Goal: Information Seeking & Learning: Learn about a topic

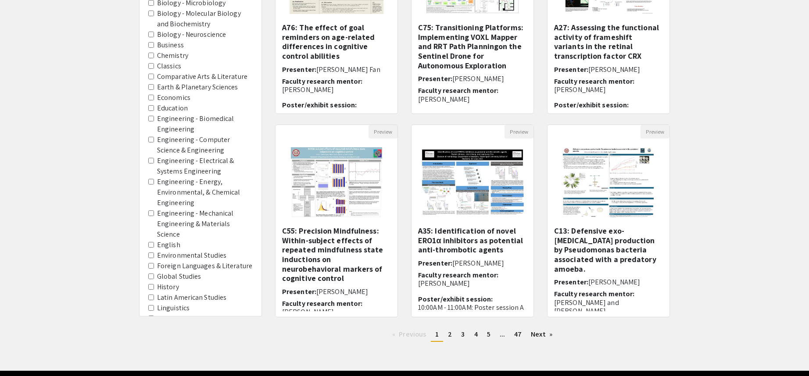
scroll to position [329, 0]
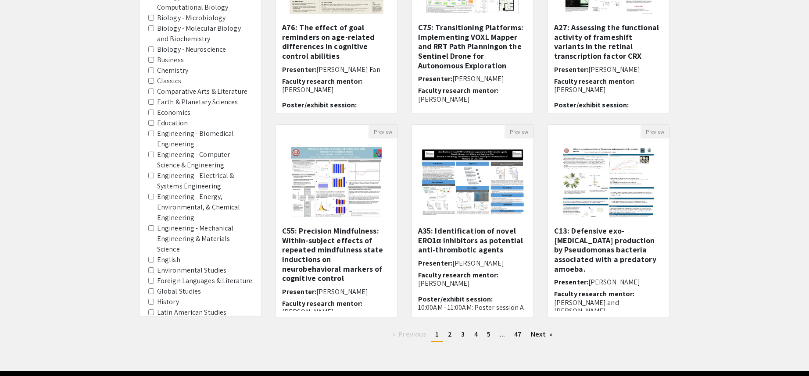
click at [153, 50] on Neuroscience "Biology - Neuroscience" at bounding box center [151, 50] width 6 height 6
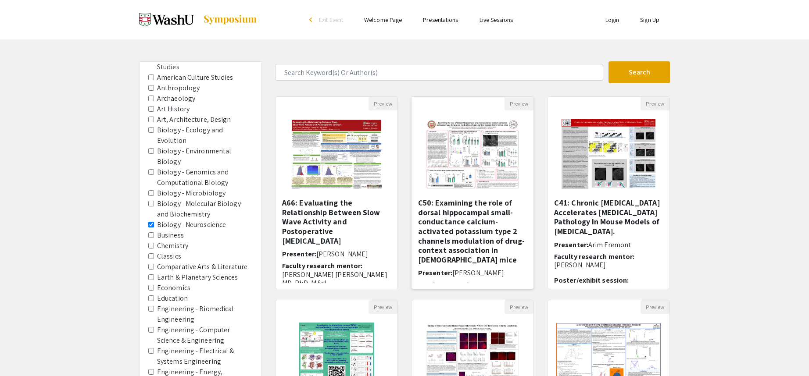
click at [462, 154] on img at bounding box center [472, 155] width 111 height 88
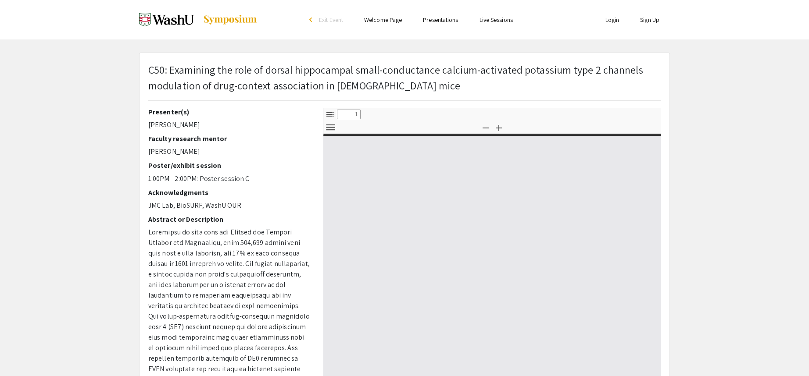
select select "custom"
type input "0"
select select "custom"
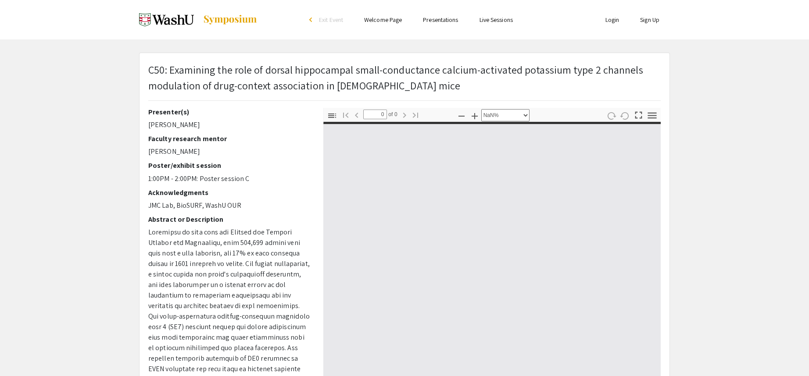
type input "1"
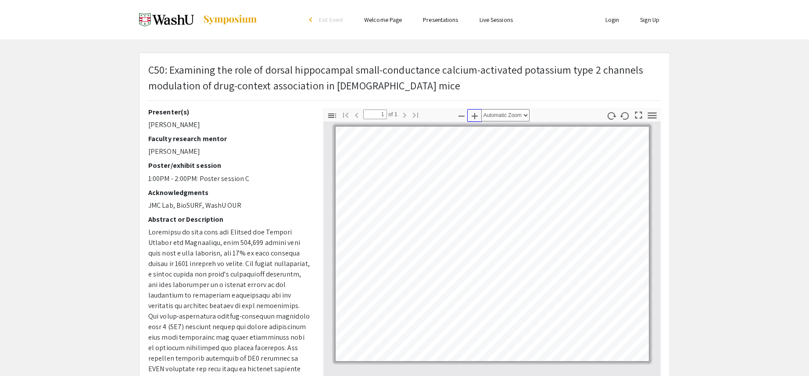
click at [478, 118] on icon "button" at bounding box center [474, 116] width 11 height 11
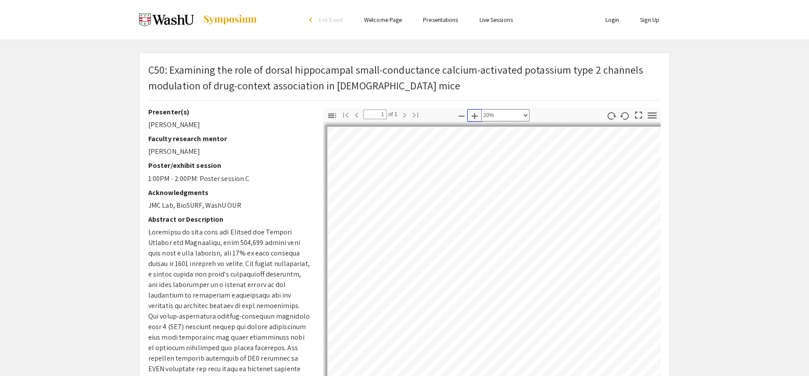
click at [478, 118] on icon "button" at bounding box center [474, 116] width 11 height 11
select select "custom"
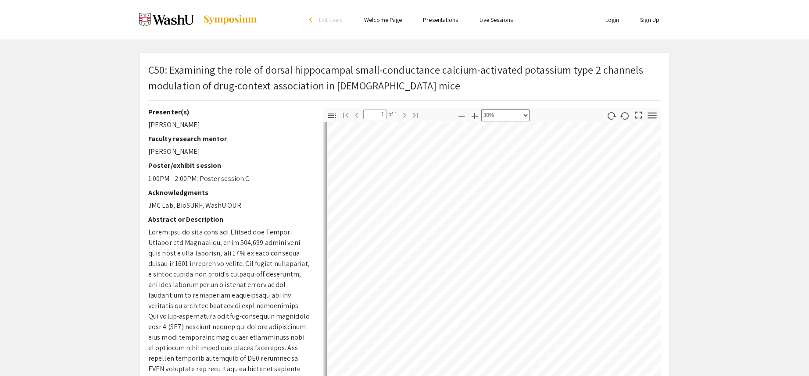
scroll to position [122, 0]
click at [488, 121] on div "Toggle Sidebar Find Go to First Page Previous 1 of 1 Next Go to Last Page Zoom …" at bounding box center [491, 261] width 337 height 307
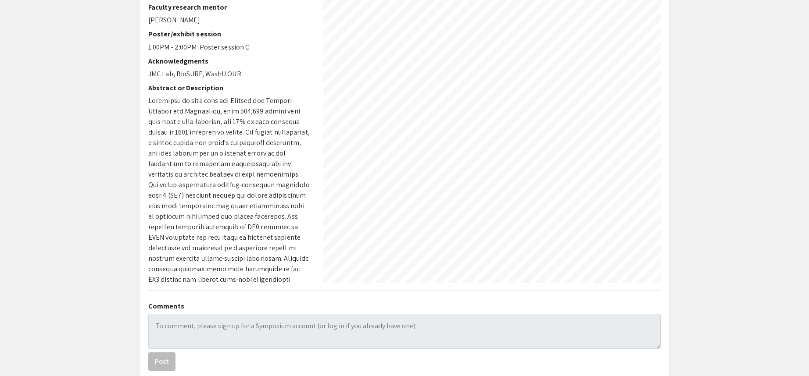
scroll to position [71, 114]
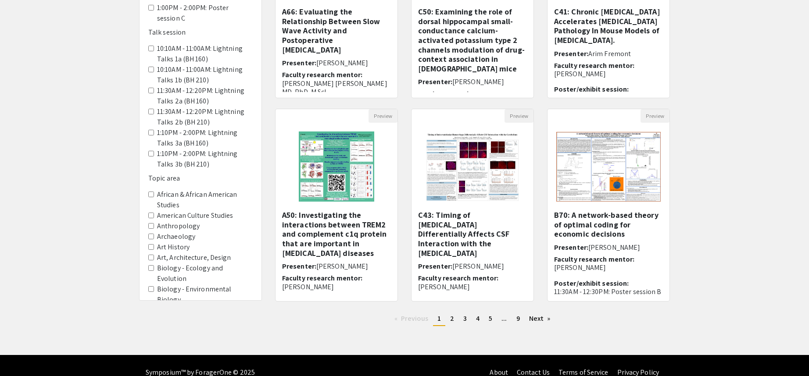
scroll to position [205, 0]
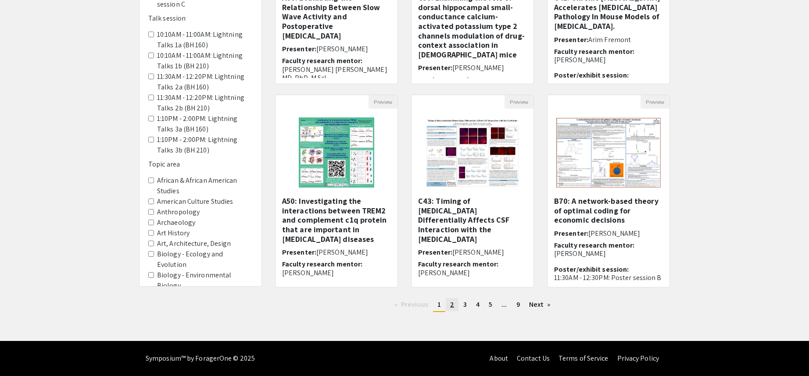
click at [450, 305] on link "page 2" at bounding box center [452, 304] width 13 height 13
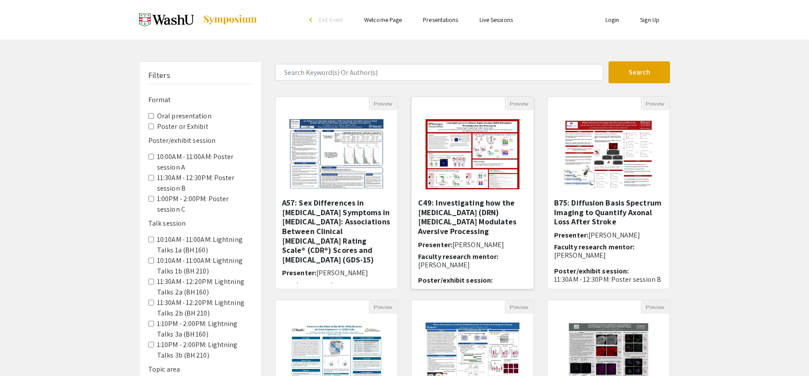
click at [458, 152] on img at bounding box center [472, 155] width 111 height 88
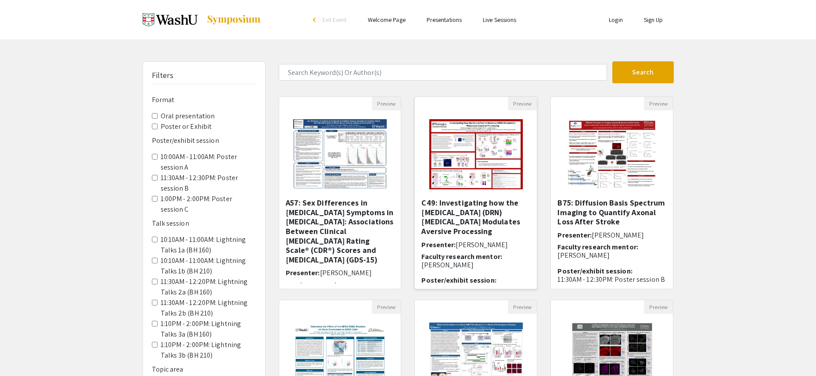
select select "custom"
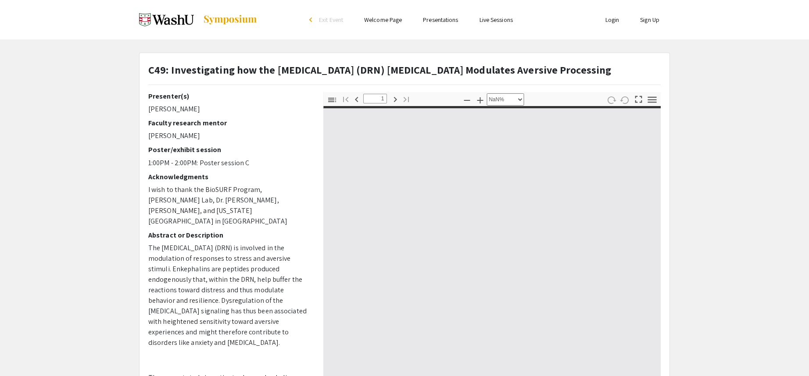
type input "0"
select select "custom"
type input "1"
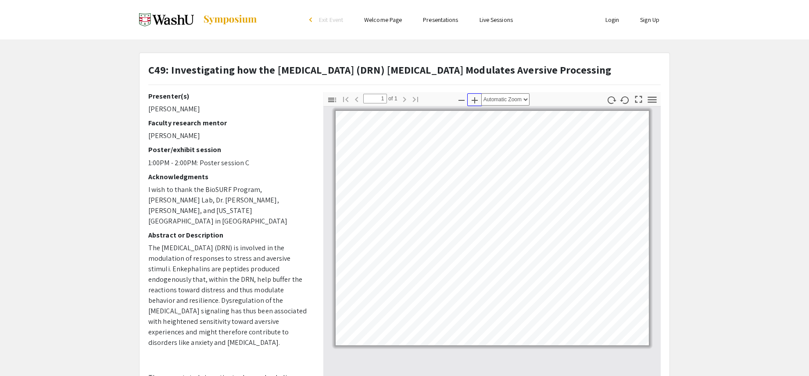
click at [475, 103] on icon "button" at bounding box center [475, 100] width 6 height 6
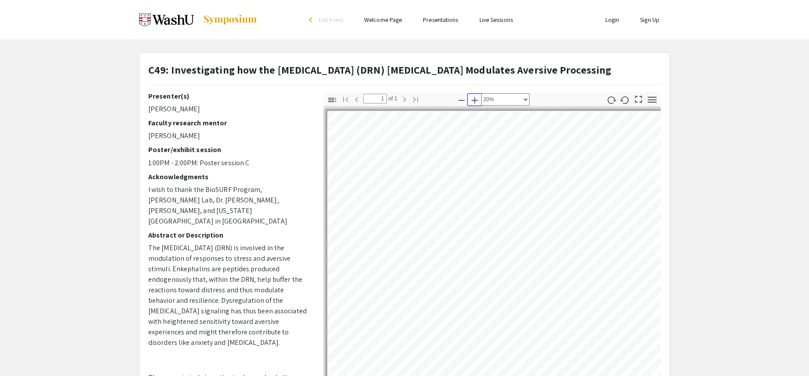
click at [475, 103] on icon "button" at bounding box center [475, 100] width 6 height 6
select select "custom"
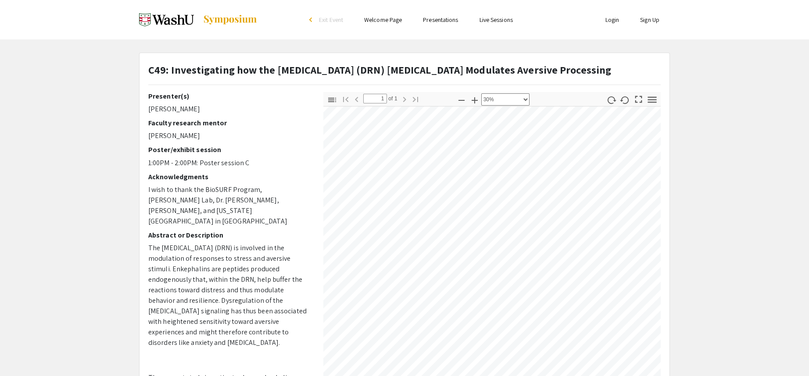
scroll to position [131, 233]
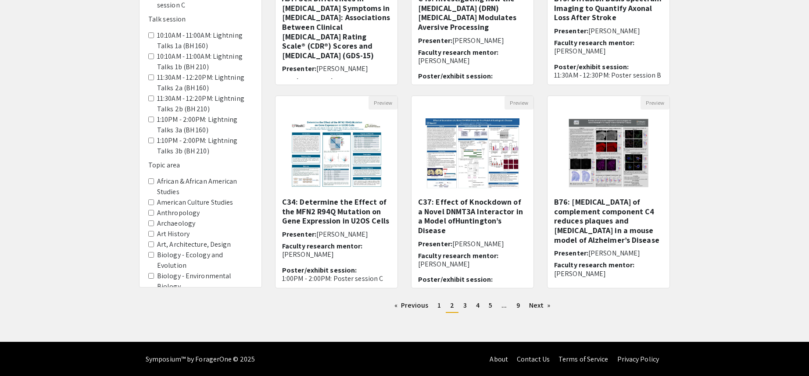
scroll to position [205, 0]
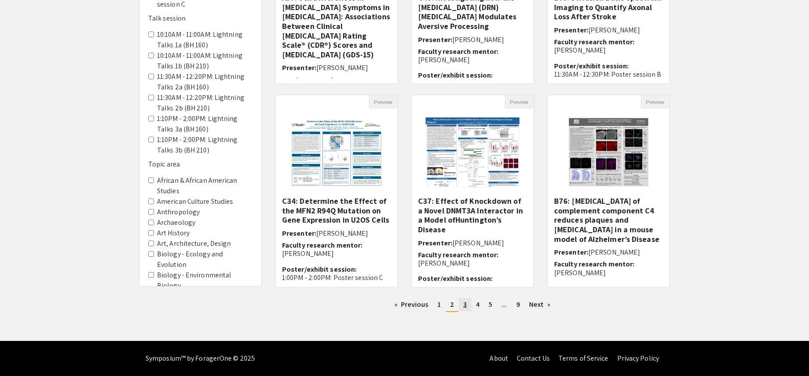
click at [465, 307] on span "3" at bounding box center [465, 304] width 4 height 9
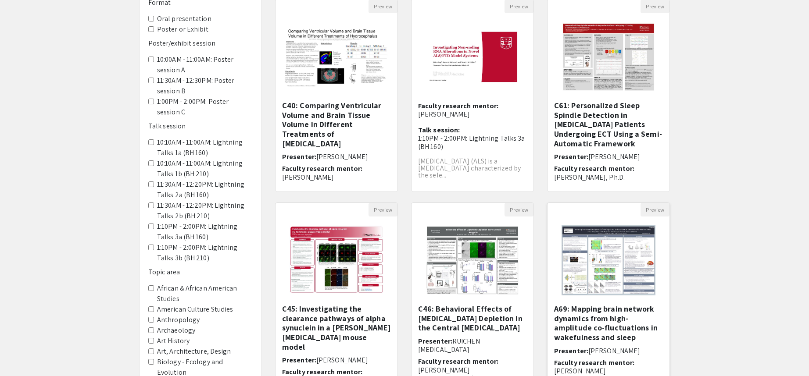
scroll to position [175, 0]
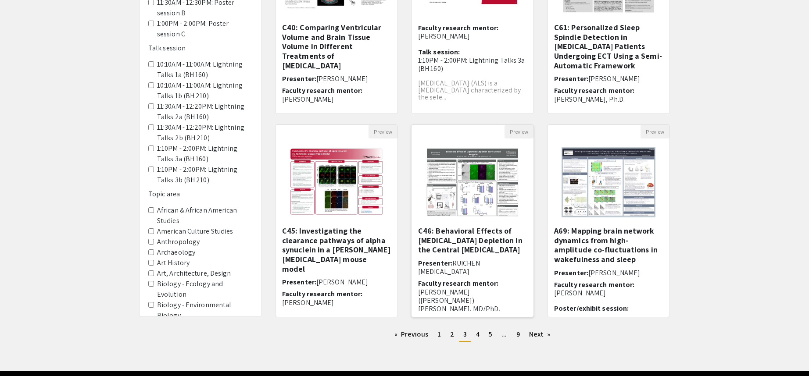
click at [463, 187] on img "Open Presentation <p>C46: Behavioral Effects of Dopamine Depletion in the Centr…" at bounding box center [472, 183] width 111 height 88
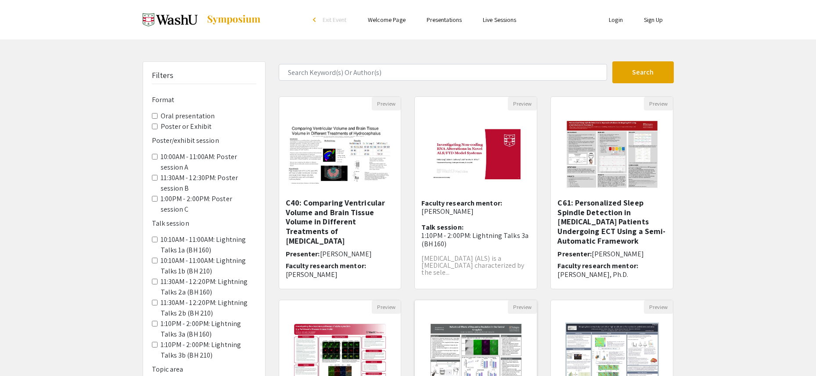
select select "custom"
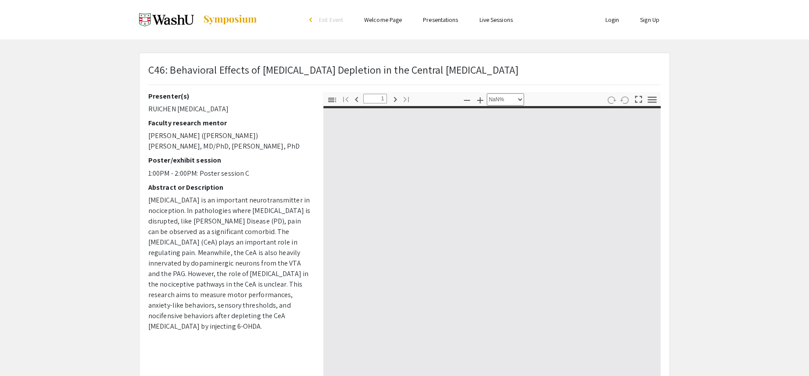
type input "0"
select select "auto"
type input "1"
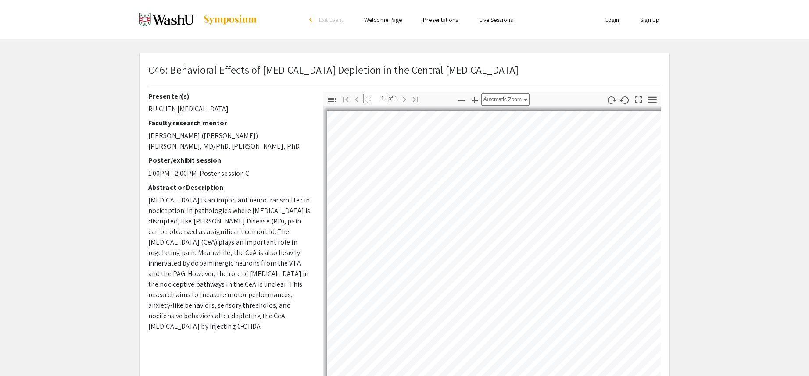
select select "auto"
